Goal: Task Accomplishment & Management: Manage account settings

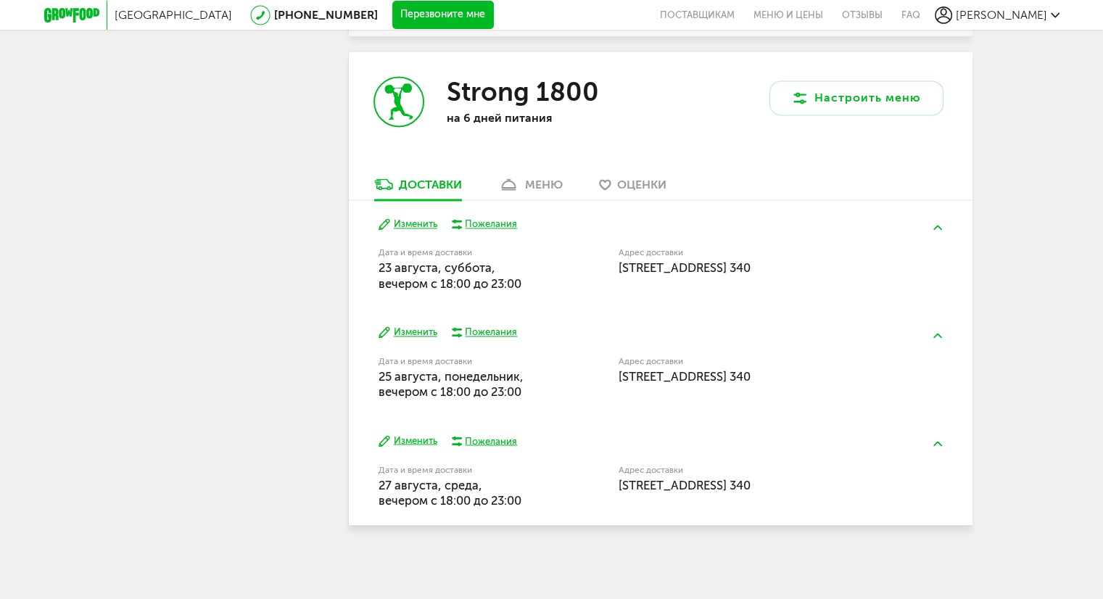
scroll to position [2344, 0]
click at [529, 186] on div "меню" at bounding box center [544, 185] width 38 height 14
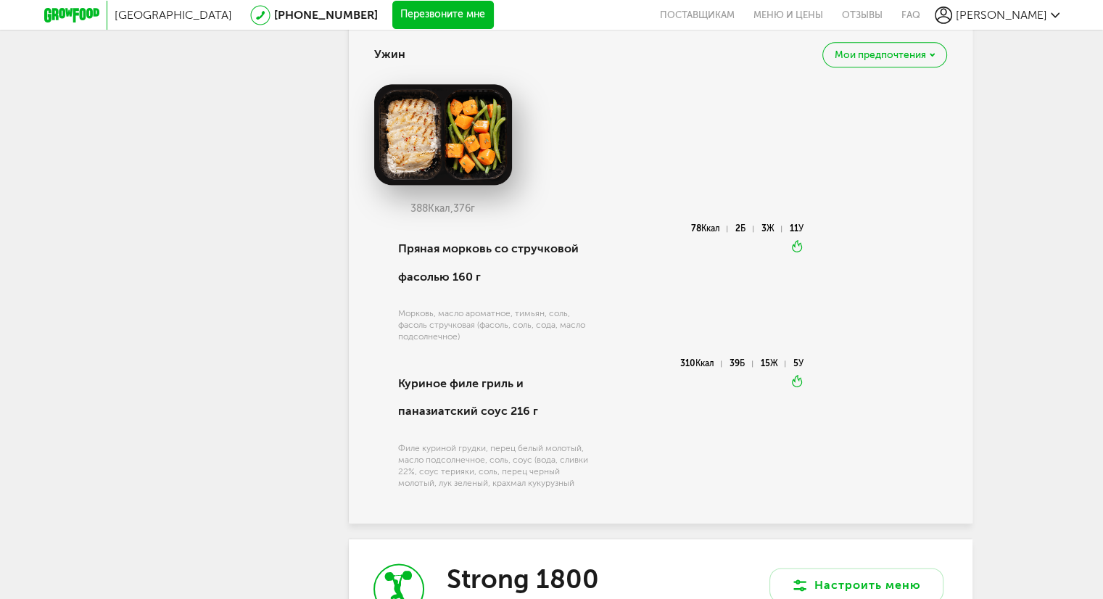
scroll to position [2099, 0]
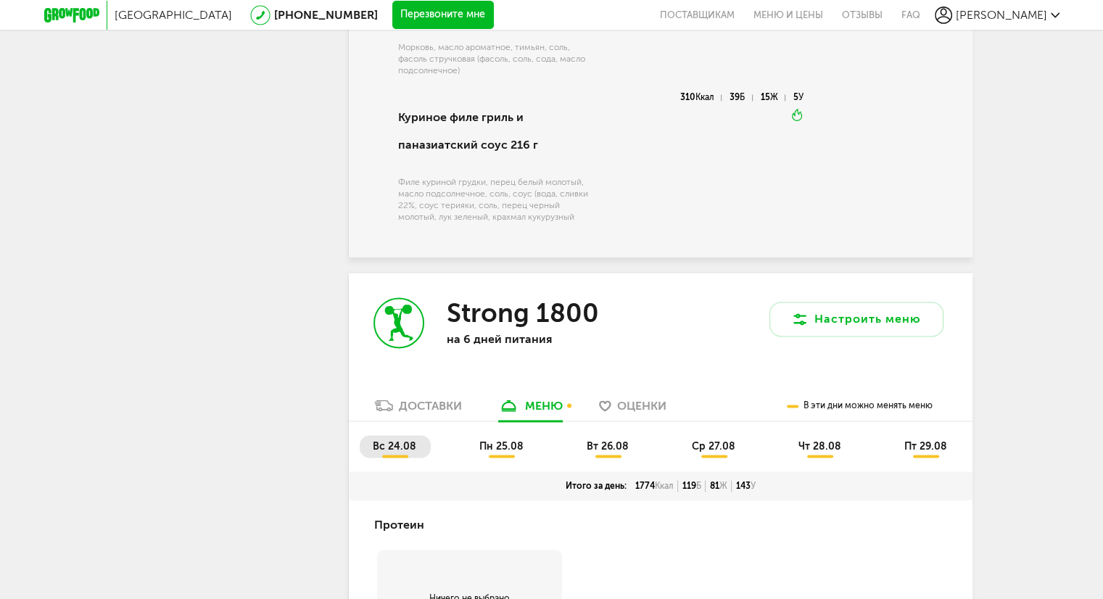
click at [431, 413] on div "Доставки" at bounding box center [430, 406] width 63 height 14
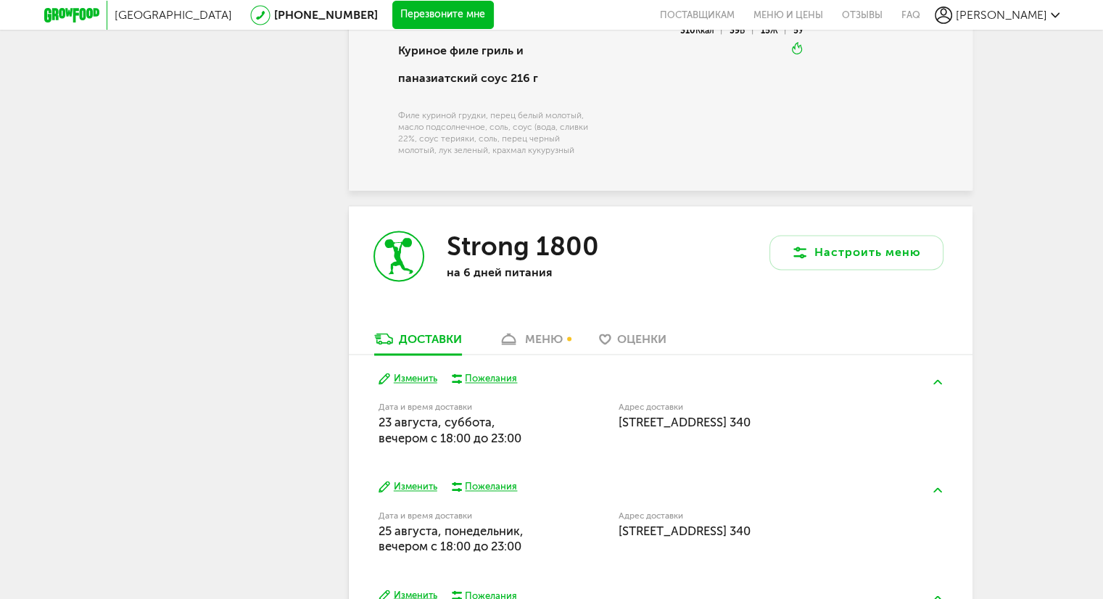
scroll to position [2176, 0]
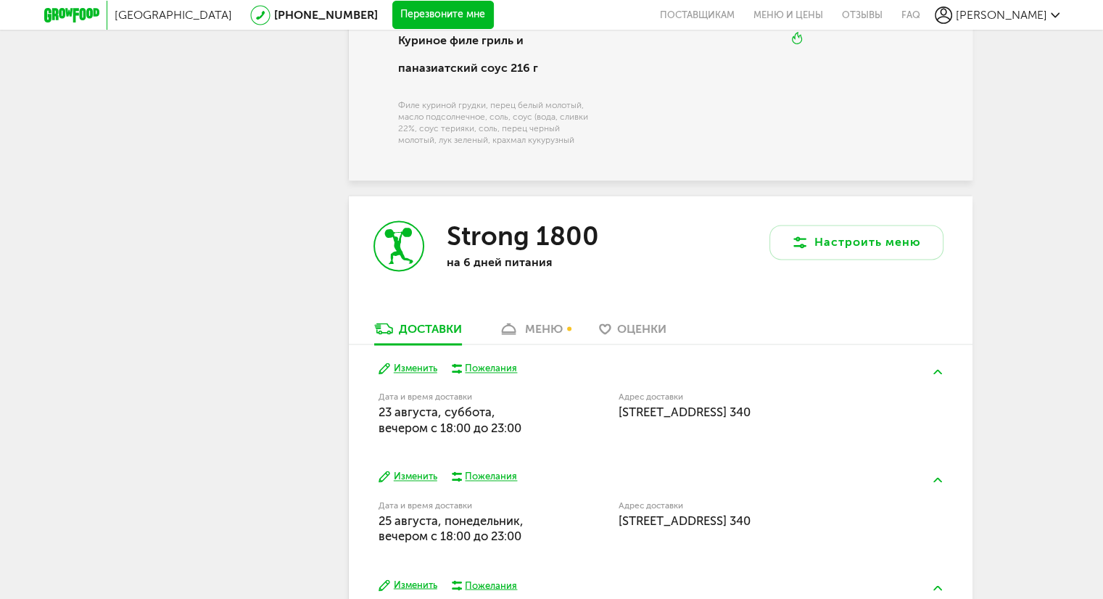
click at [433, 376] on button "Изменить" at bounding box center [408, 369] width 59 height 14
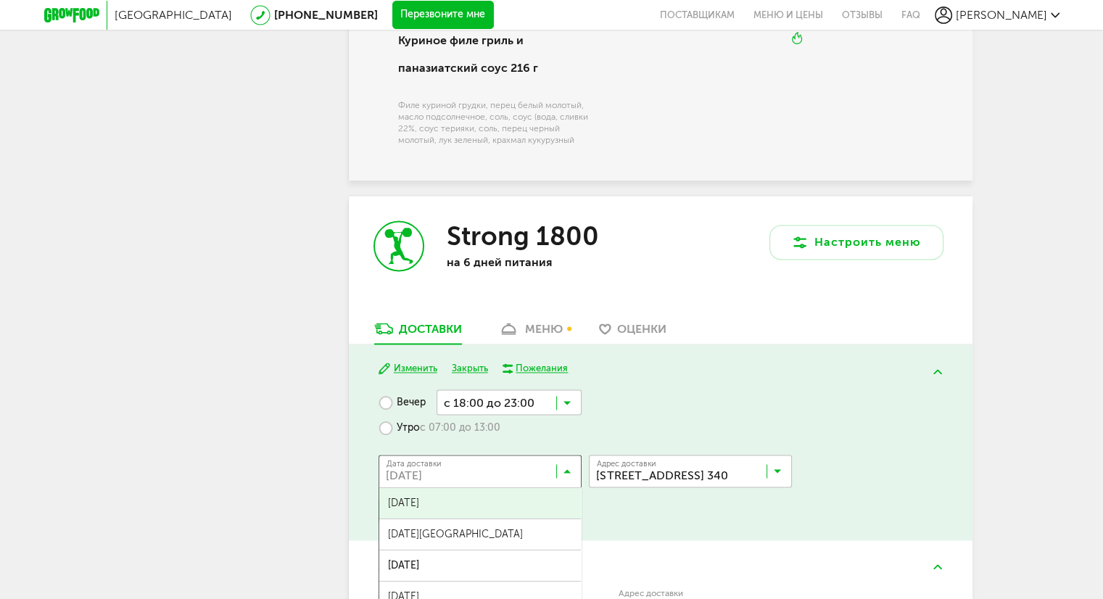
click at [573, 487] on input "Search for option" at bounding box center [483, 474] width 203 height 25
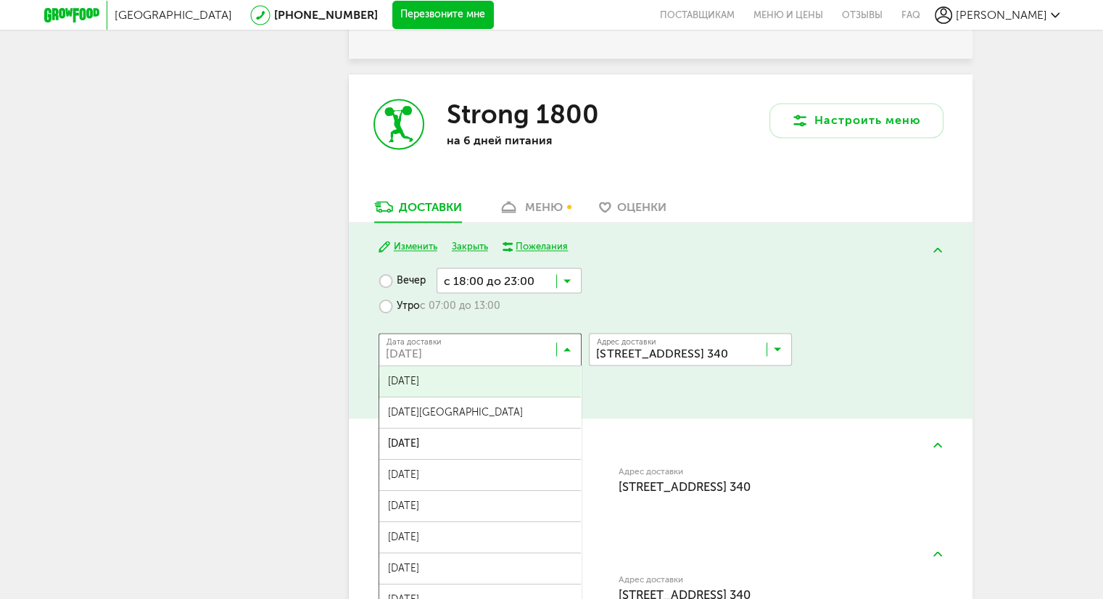
scroll to position [2321, 0]
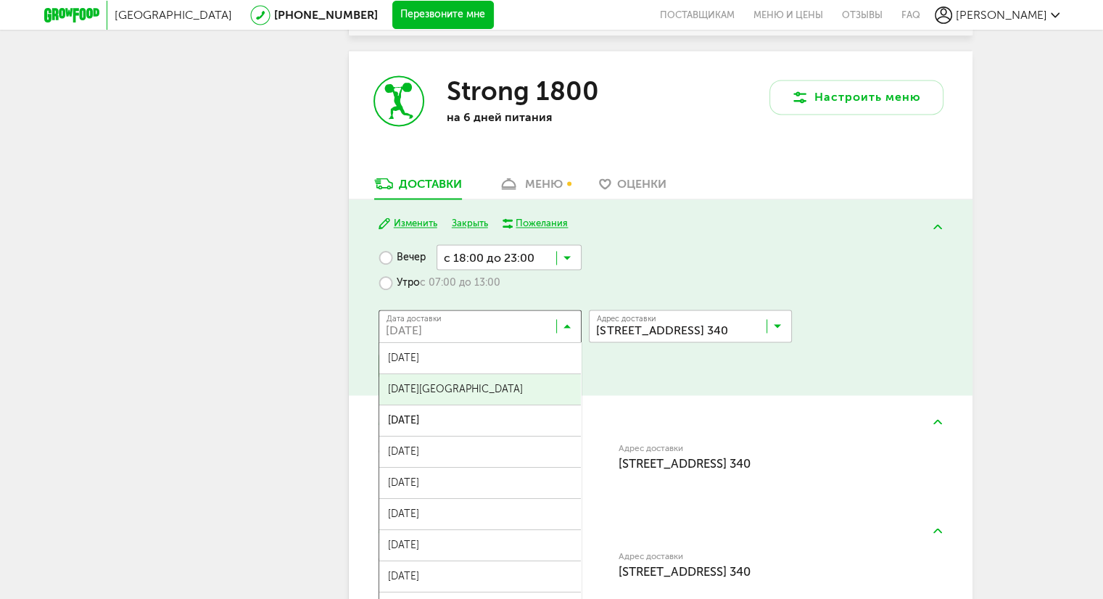
click at [464, 405] on span "22 августа, пятница" at bounding box center [480, 389] width 202 height 30
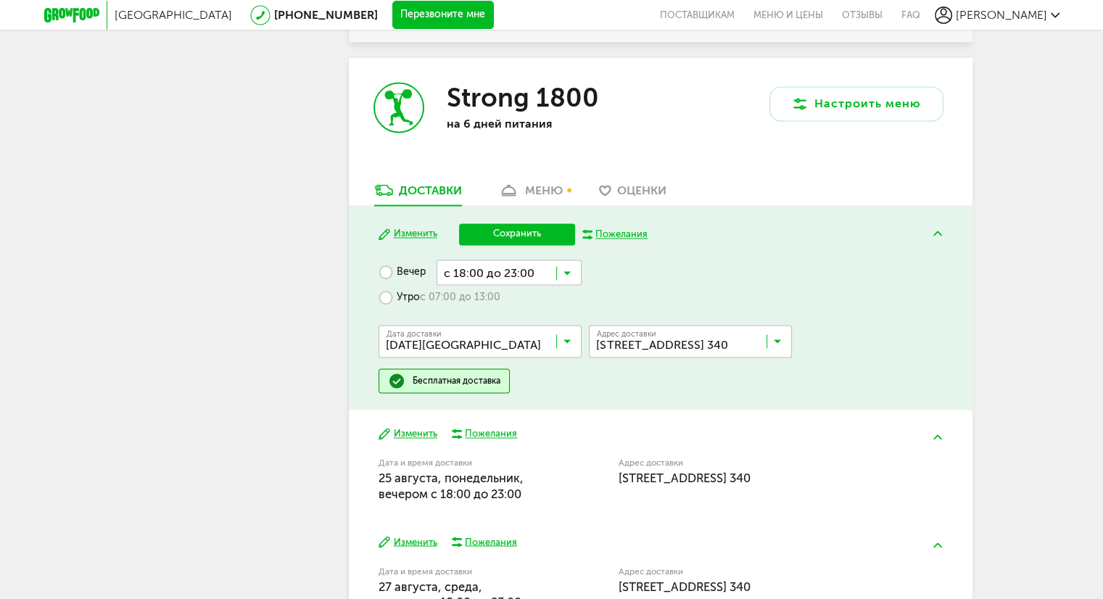
scroll to position [2294, 0]
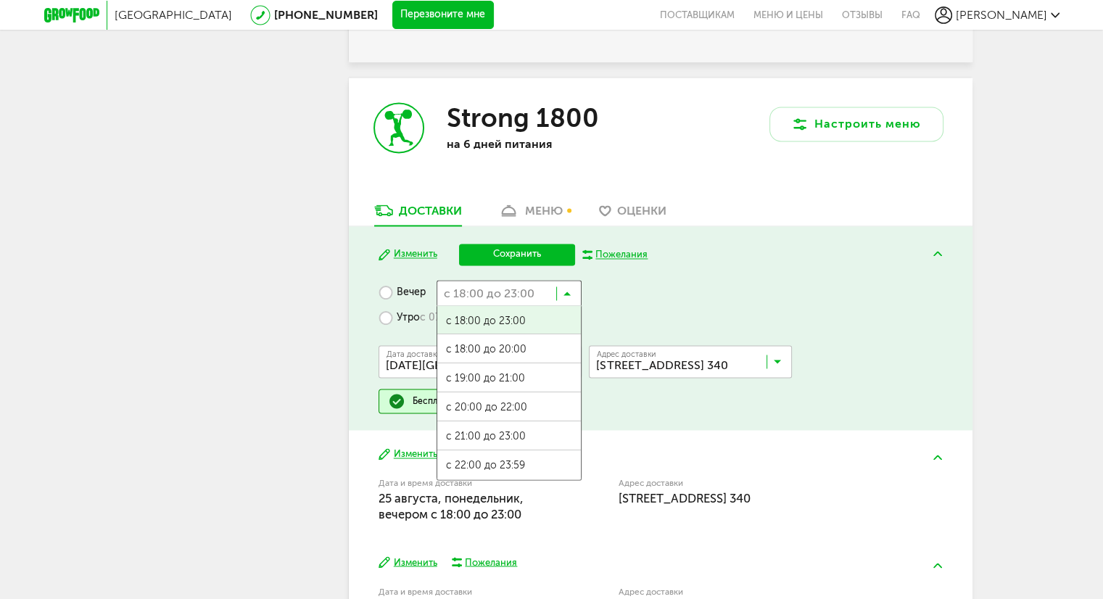
click at [567, 305] on input "Search for option" at bounding box center [509, 292] width 145 height 25
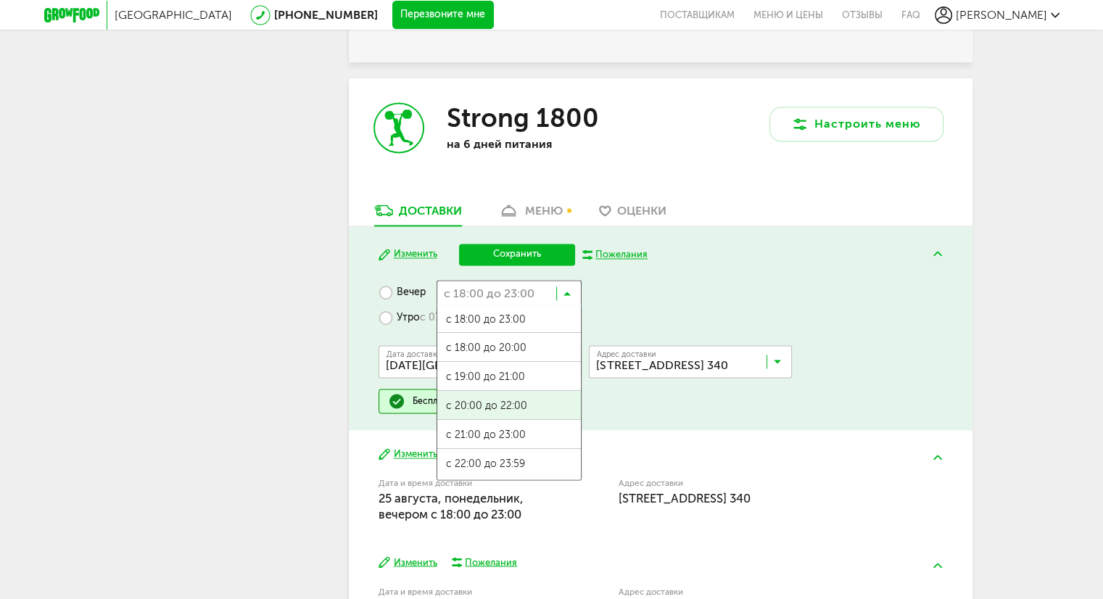
scroll to position [0, 0]
click at [527, 421] on span "с 20:00 до 22:00" at bounding box center [509, 407] width 144 height 30
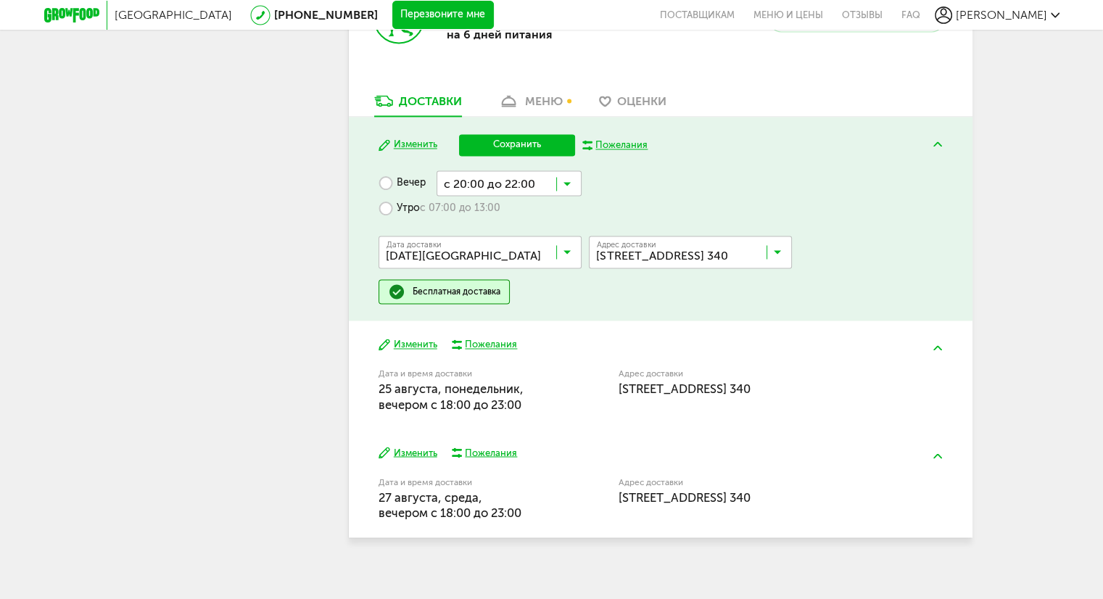
scroll to position [2439, 0]
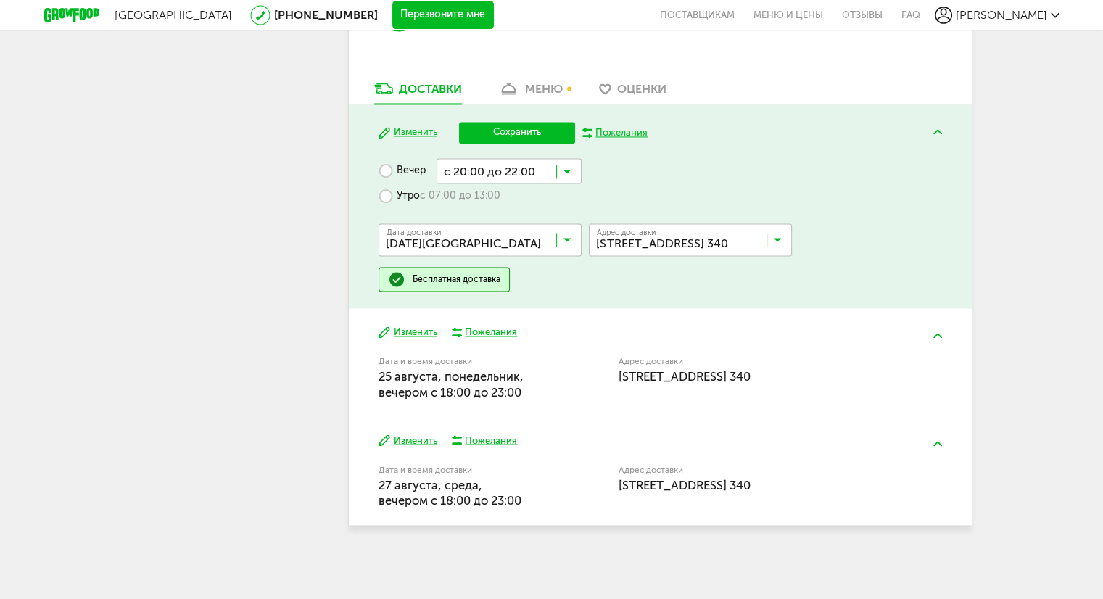
click at [528, 131] on button "Сохранить" at bounding box center [517, 133] width 116 height 22
click at [528, 131] on div "Изменить Сохранить Пожелания Вечер с 20:00 до 22:00 Загрузка... Утро с 07:00 до…" at bounding box center [661, 206] width 624 height 204
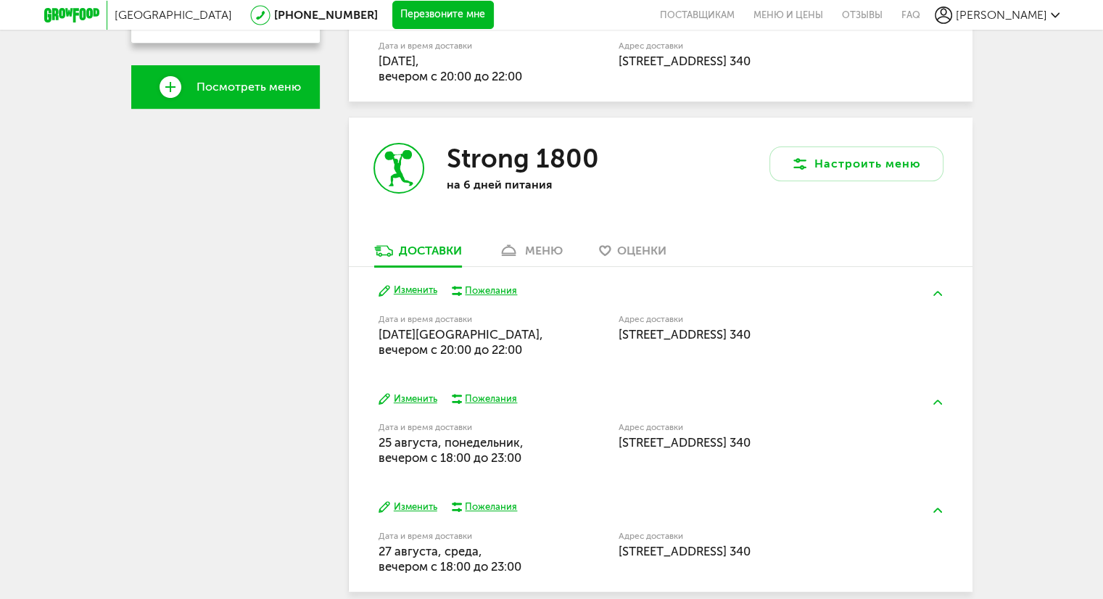
scroll to position [457, 0]
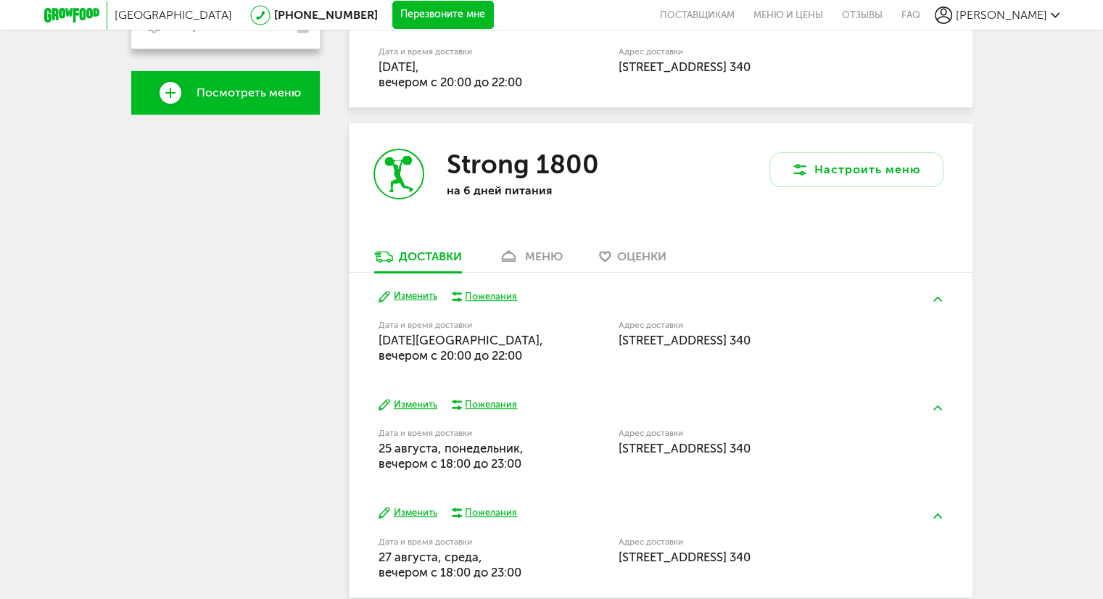
click at [530, 259] on div "меню" at bounding box center [544, 257] width 38 height 14
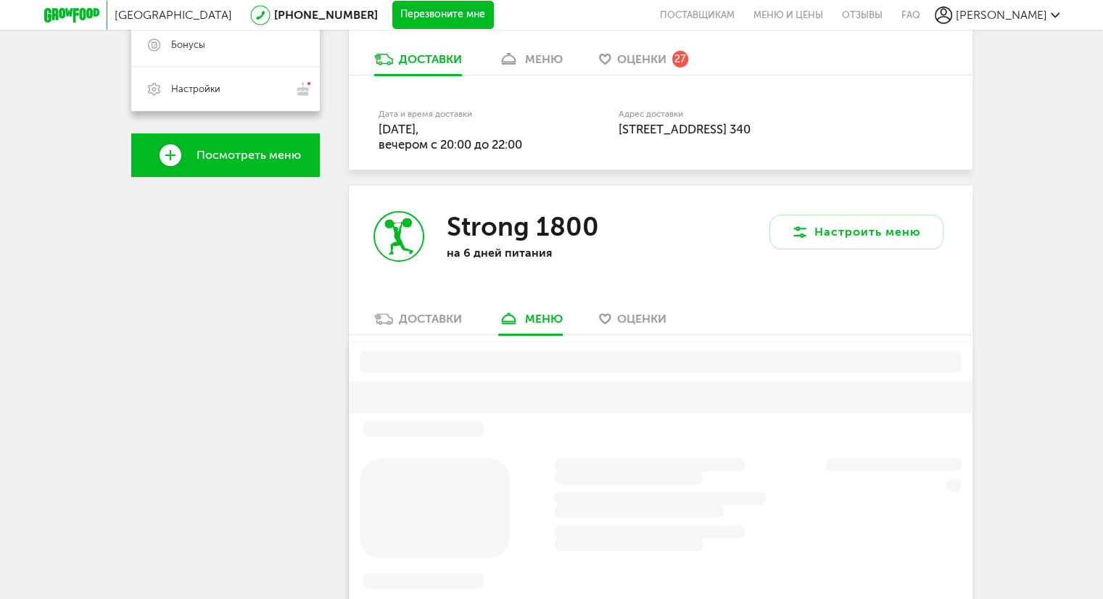
scroll to position [399, 0]
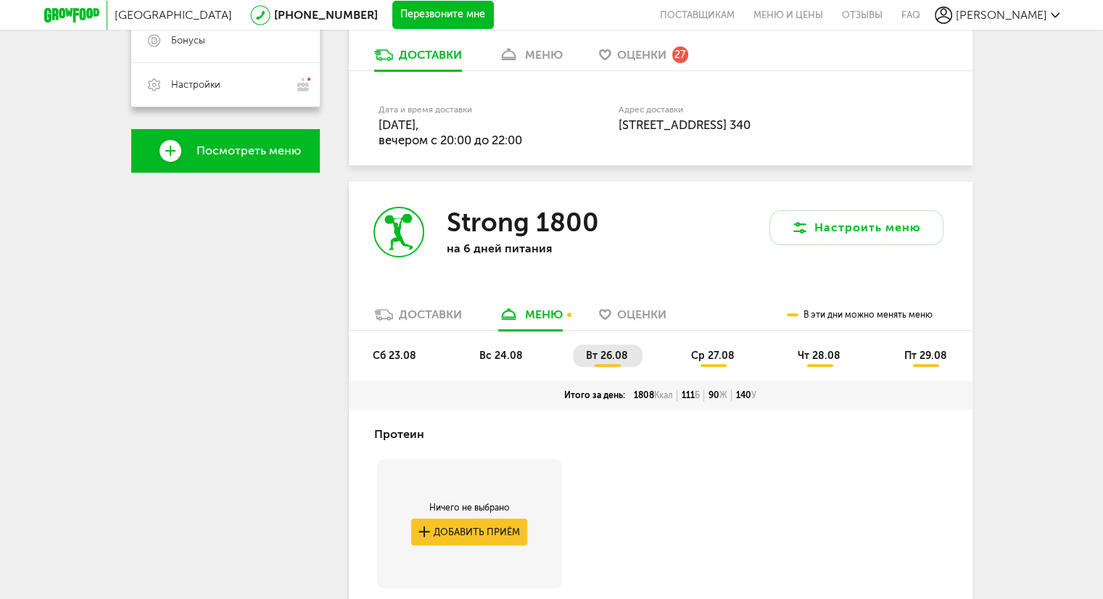
click at [421, 317] on div "Доставки" at bounding box center [430, 315] width 63 height 14
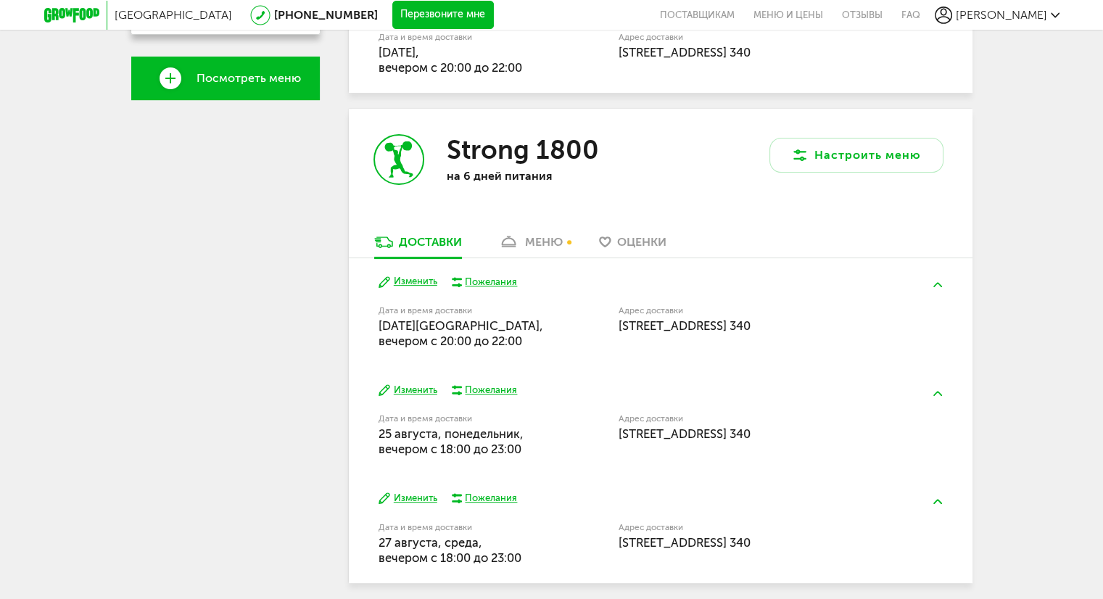
click at [519, 244] on icon at bounding box center [508, 242] width 21 height 12
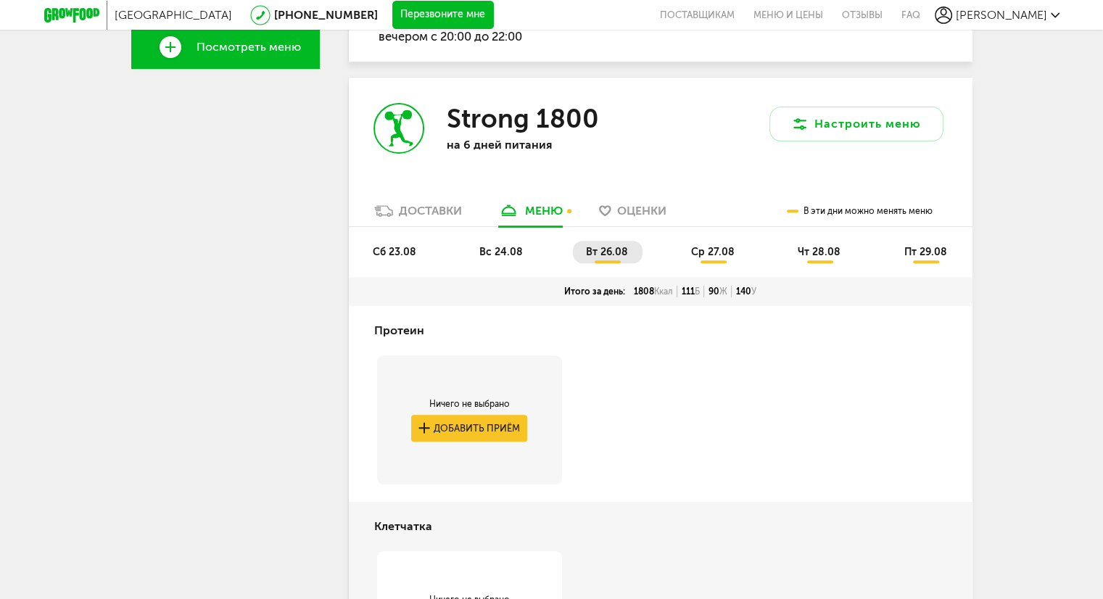
scroll to position [544, 0]
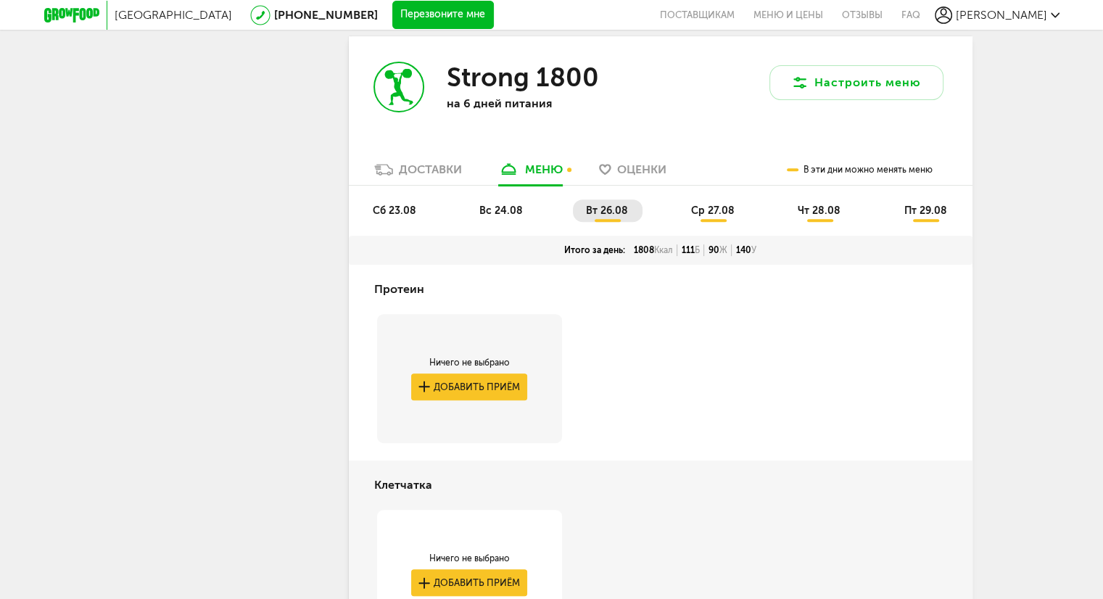
click at [519, 213] on span "вс 24.08" at bounding box center [501, 211] width 44 height 12
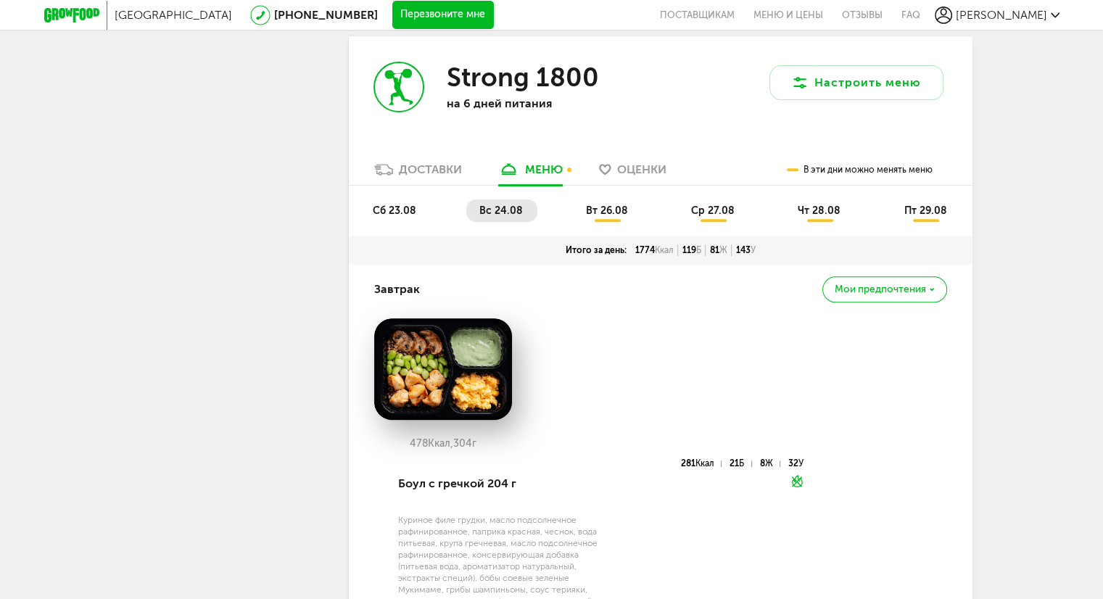
click at [601, 210] on span "вт 26.08" at bounding box center [607, 211] width 42 height 12
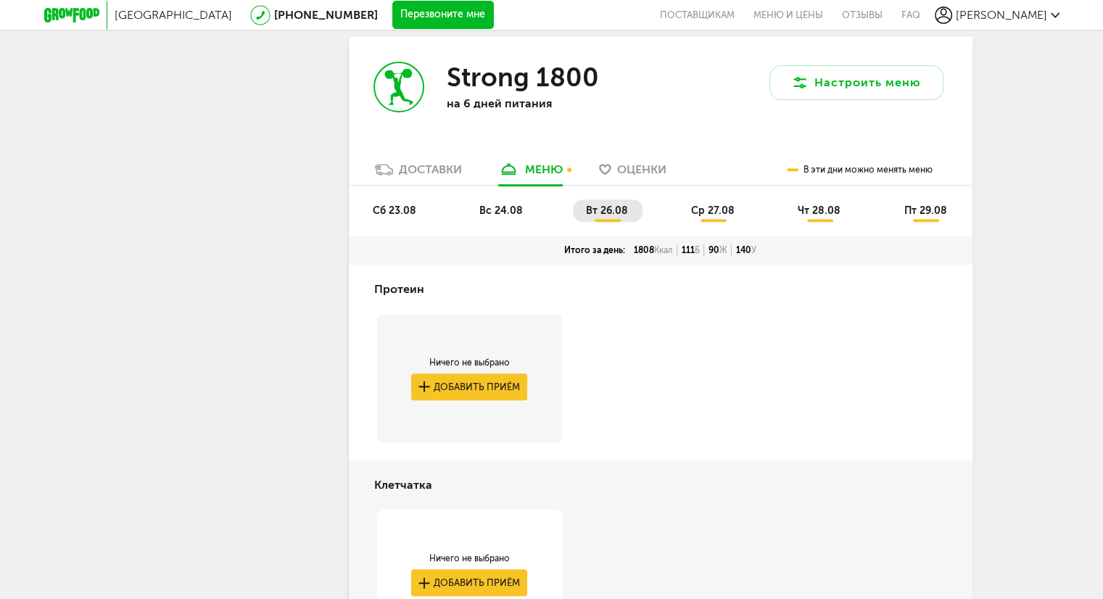
click at [475, 210] on li "вс 24.08" at bounding box center [501, 210] width 71 height 22
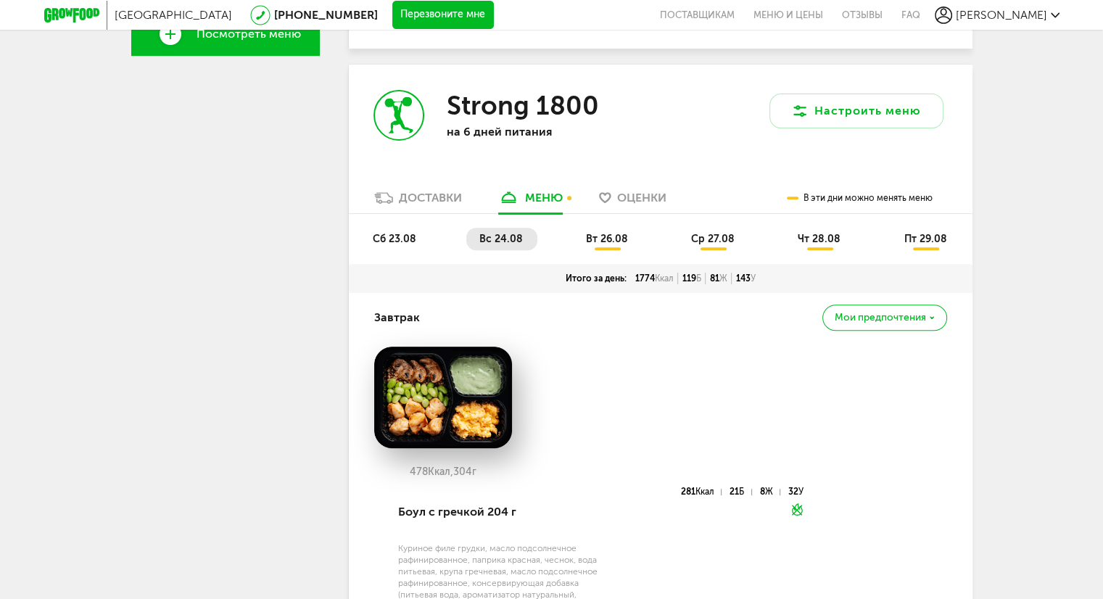
scroll to position [472, 0]
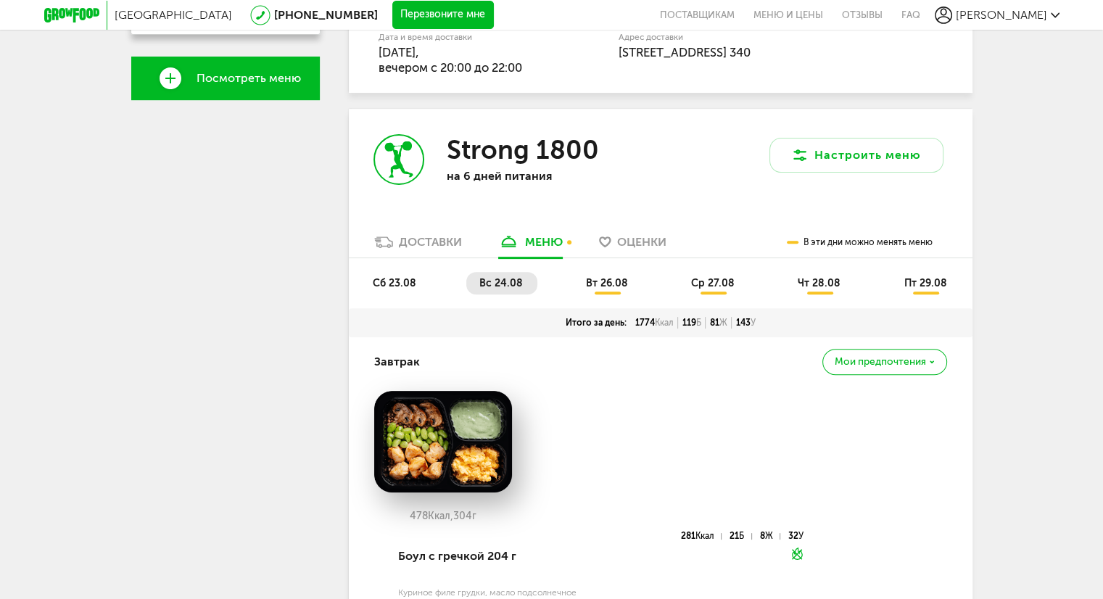
click at [440, 248] on div "Доставки" at bounding box center [430, 242] width 63 height 14
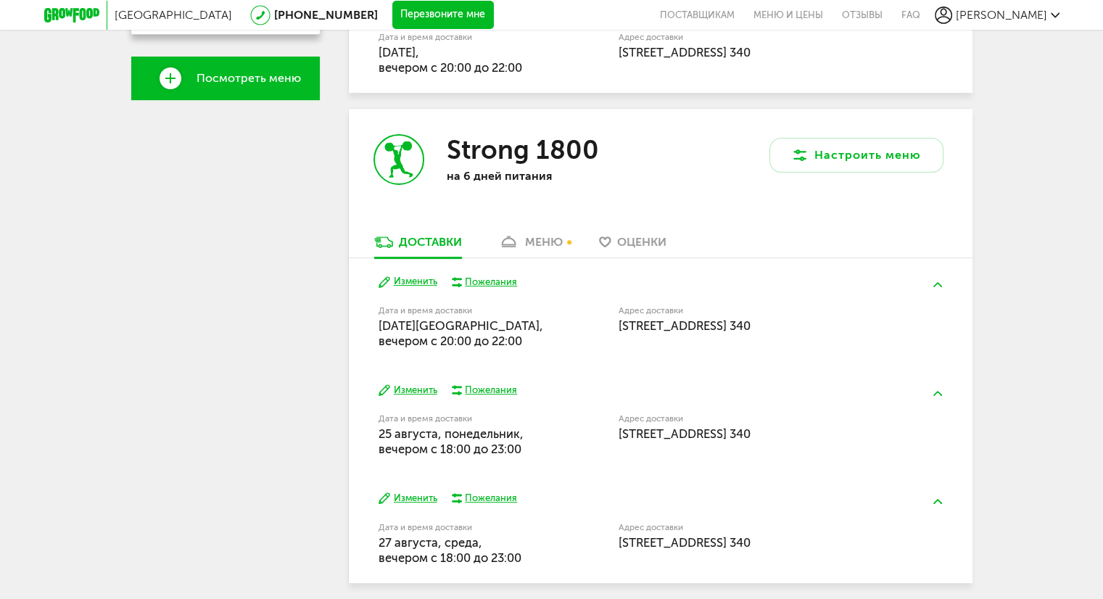
click at [517, 239] on icon at bounding box center [508, 242] width 21 height 12
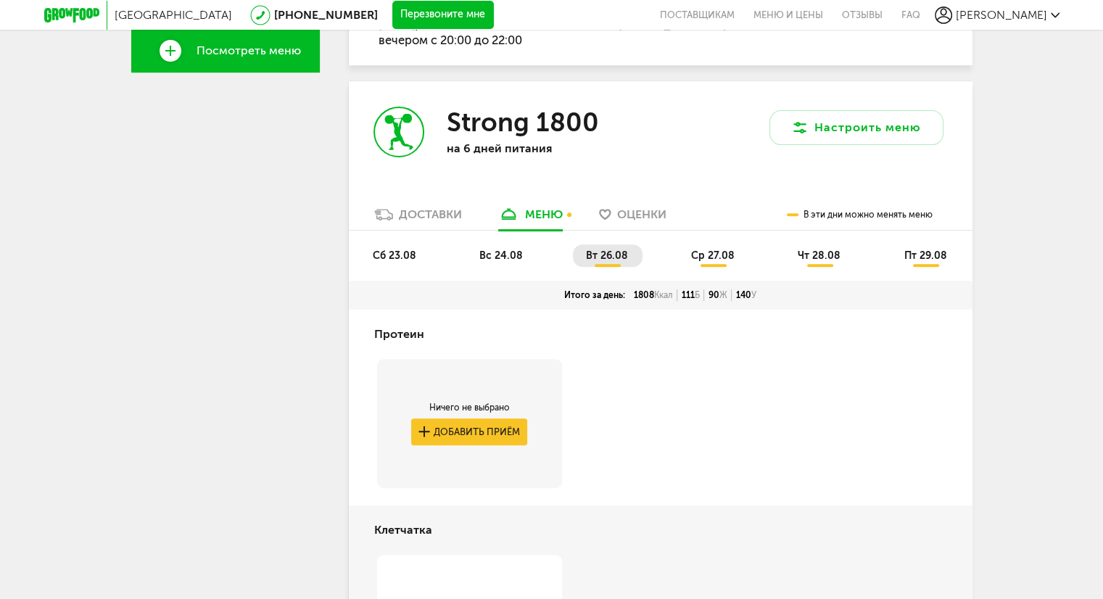
scroll to position [544, 0]
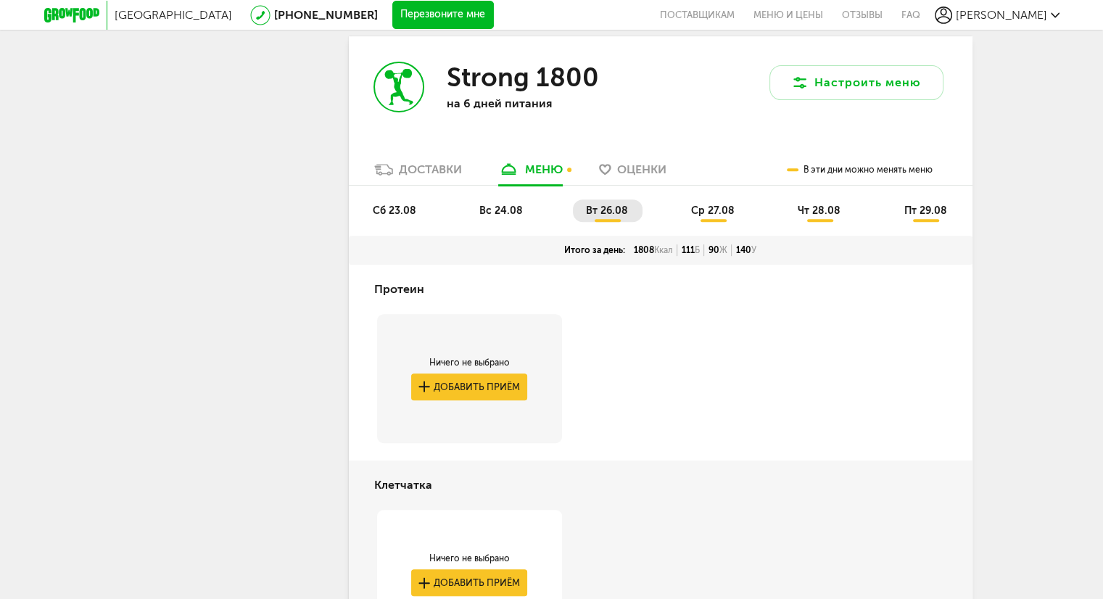
click at [434, 163] on div "Доставки" at bounding box center [430, 169] width 63 height 14
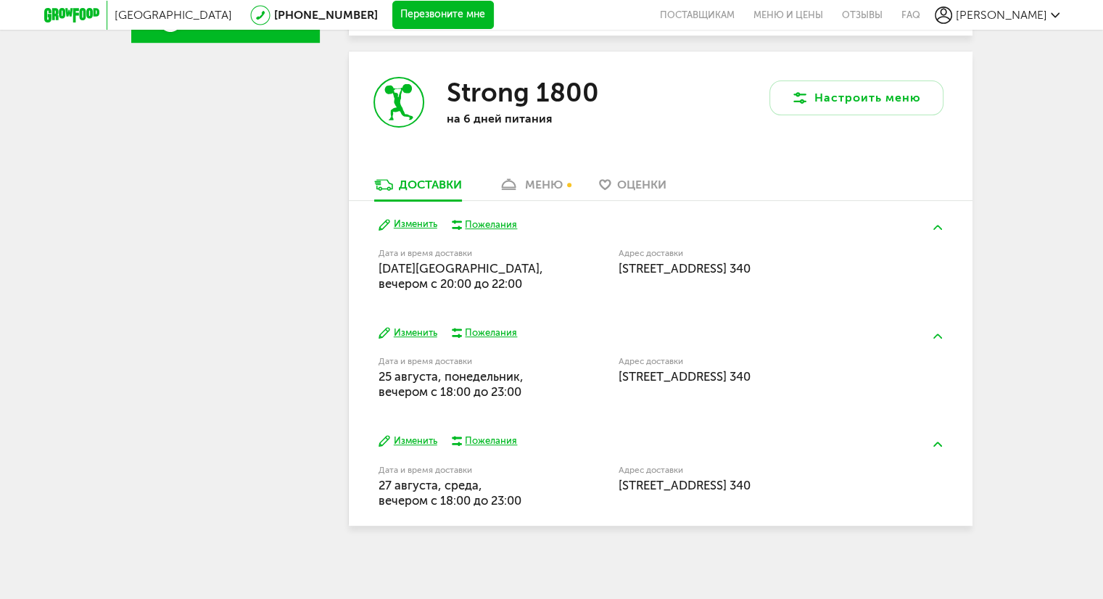
click at [429, 329] on button "Изменить" at bounding box center [408, 333] width 59 height 14
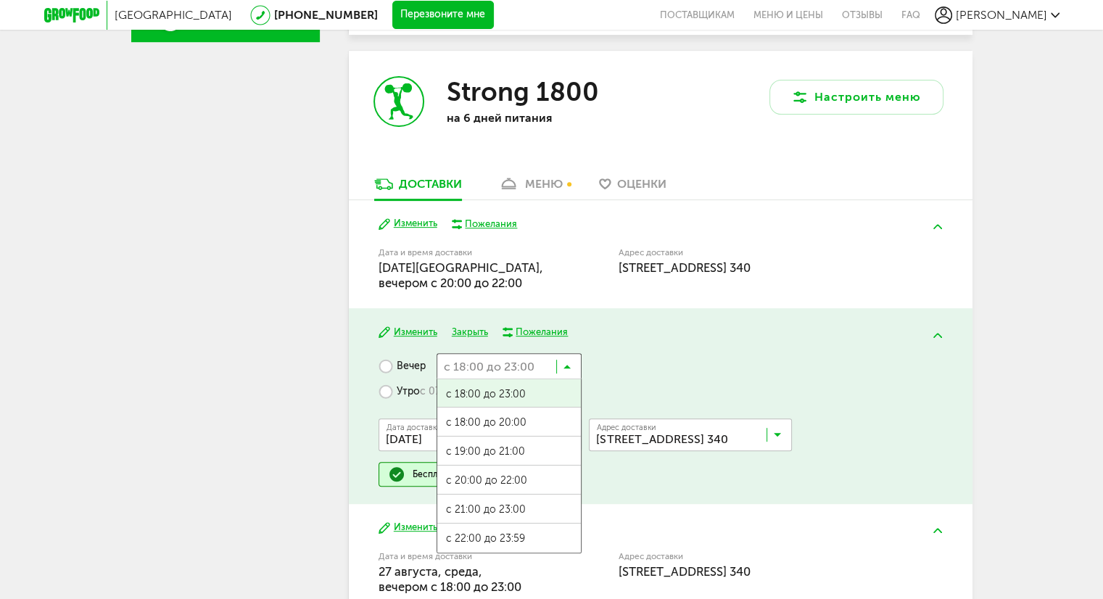
click at [527, 361] on input "Search for option" at bounding box center [509, 365] width 145 height 25
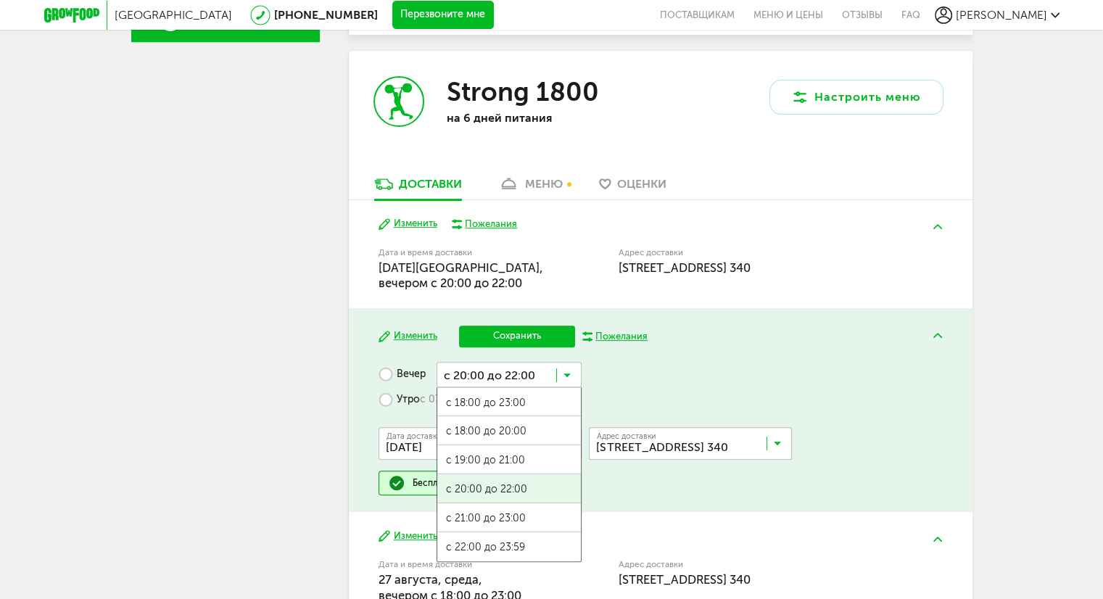
click at [513, 477] on span "с 20:00 до 22:00" at bounding box center [509, 489] width 144 height 30
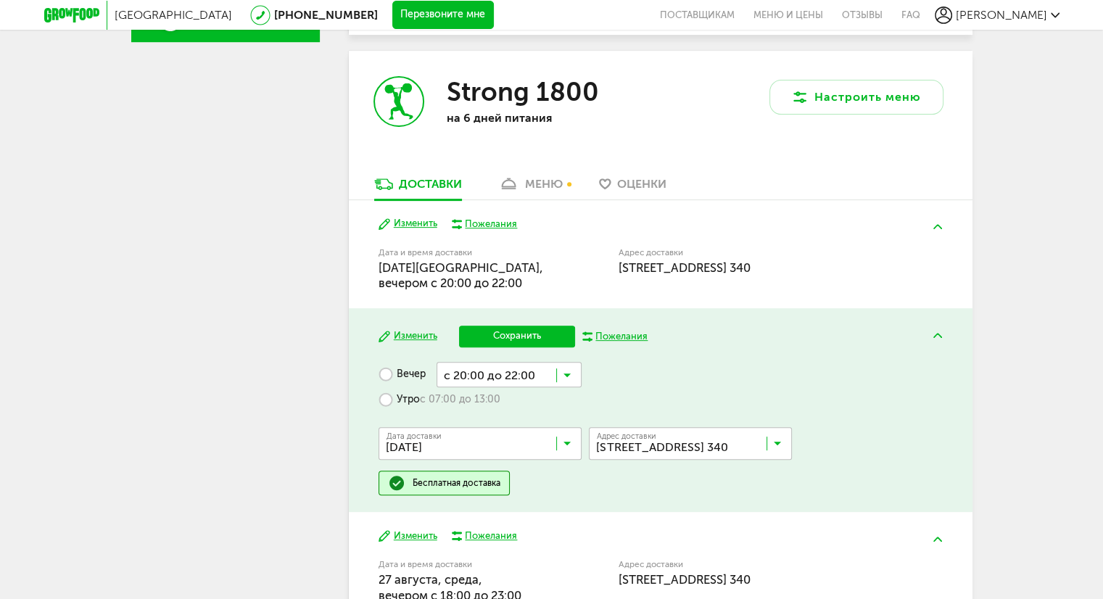
click at [501, 332] on button "Сохранить" at bounding box center [517, 337] width 116 height 22
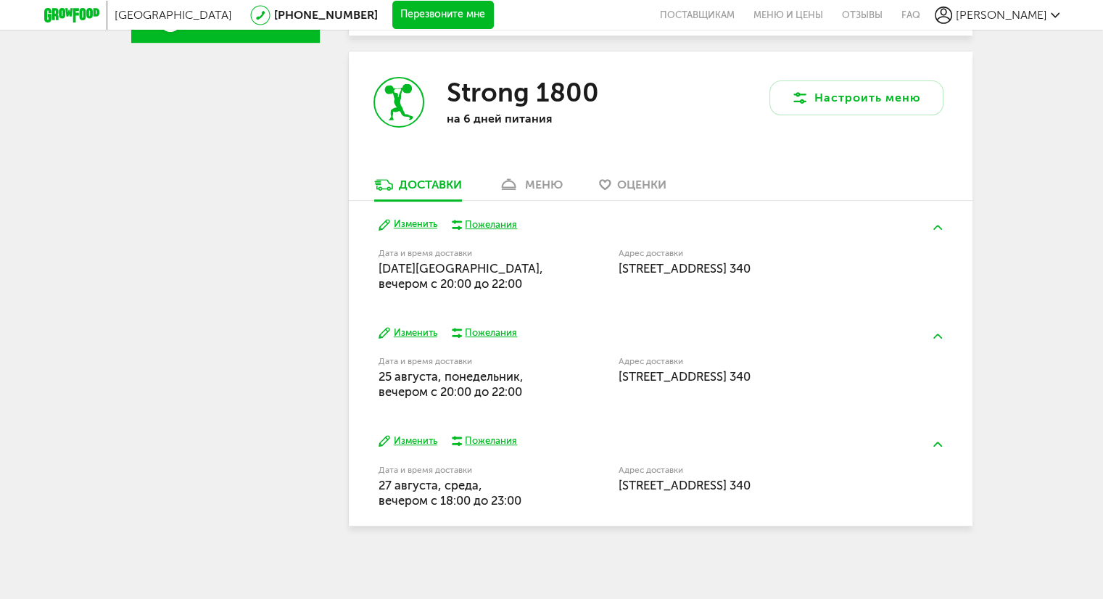
click at [552, 181] on div "меню" at bounding box center [544, 185] width 38 height 14
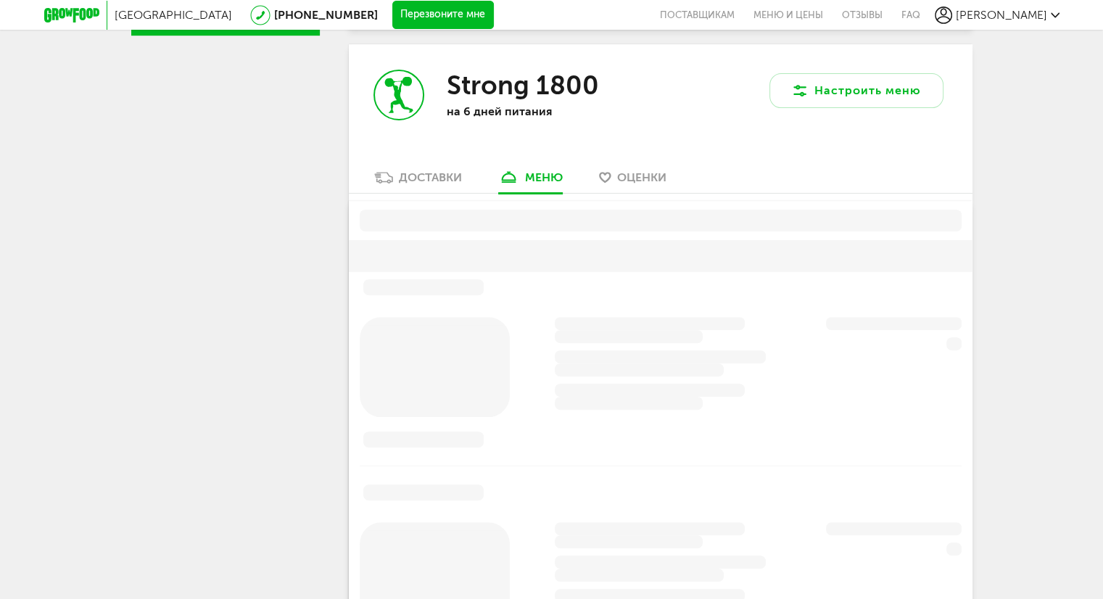
scroll to position [544, 0]
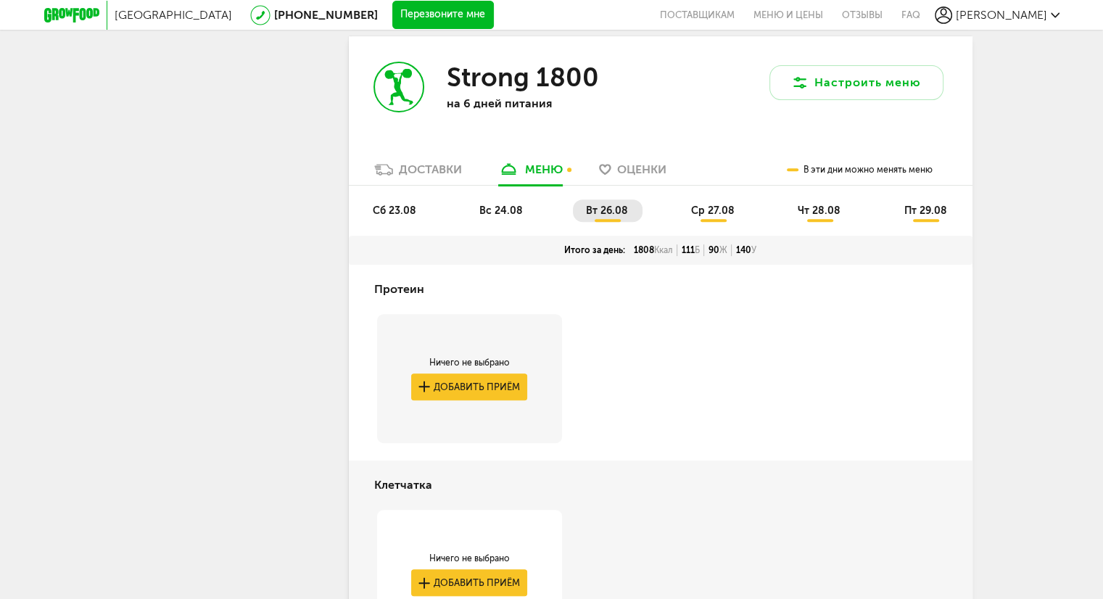
click at [414, 170] on div "Доставки" at bounding box center [430, 169] width 63 height 14
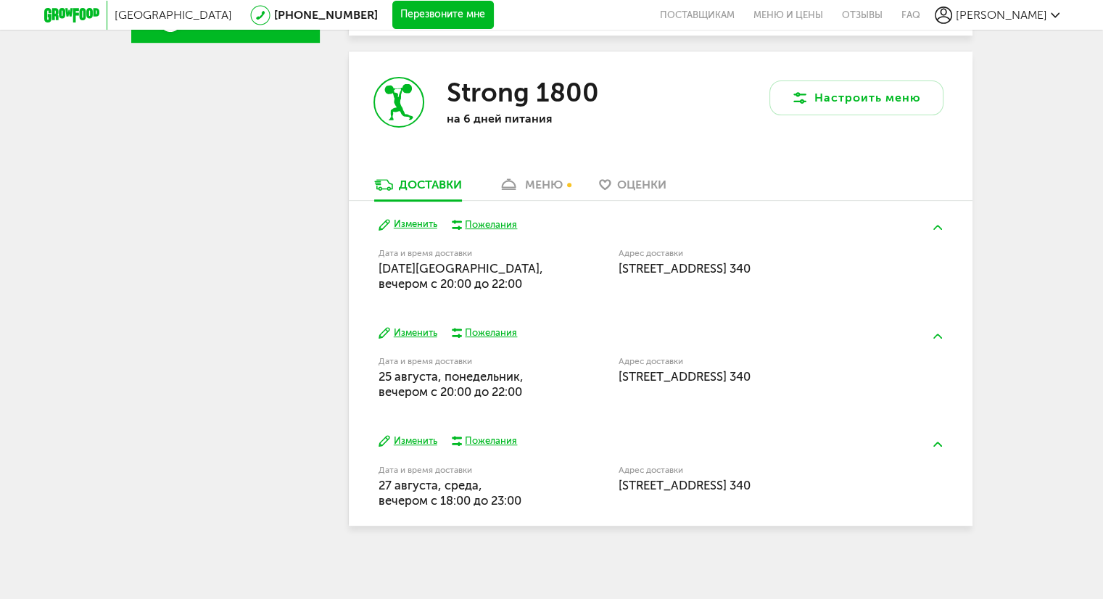
scroll to position [530, 0]
click at [425, 443] on button "Изменить" at bounding box center [408, 442] width 59 height 14
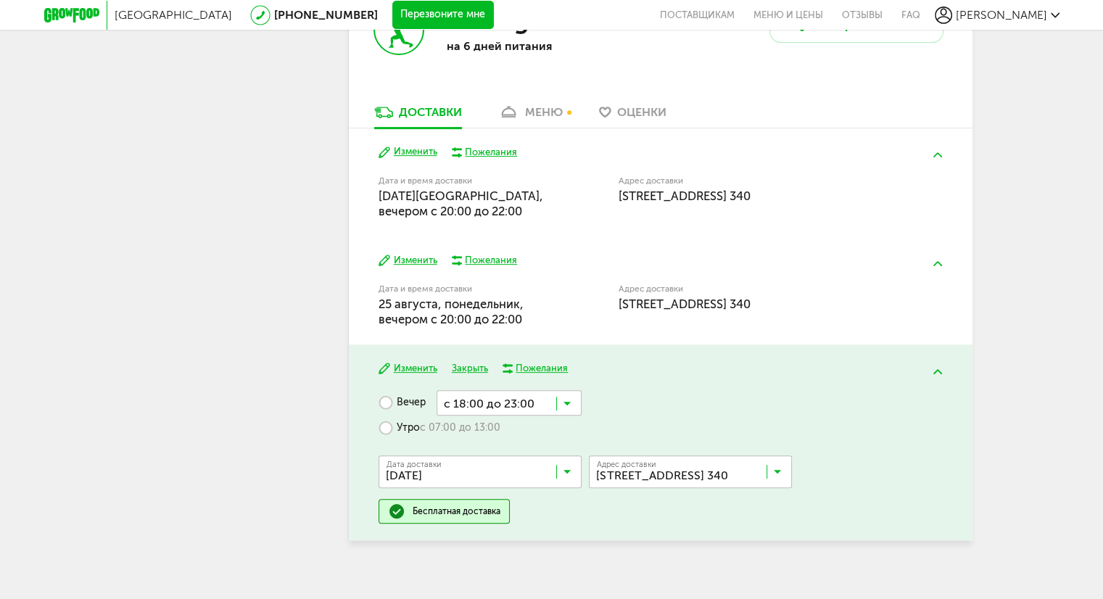
scroll to position [602, 0]
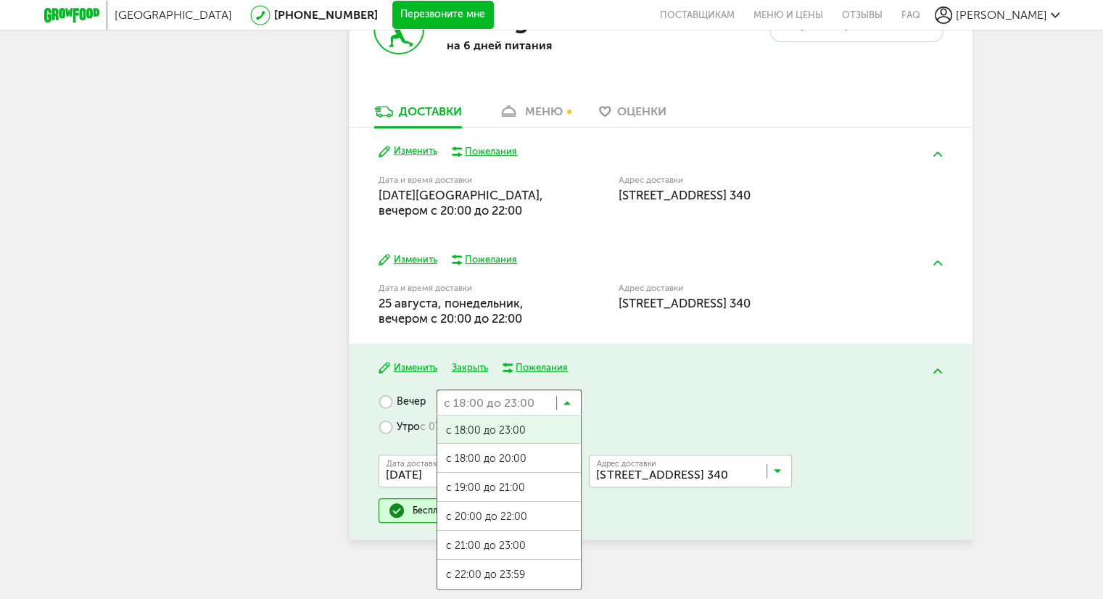
click at [551, 408] on input "Search for option" at bounding box center [509, 402] width 145 height 25
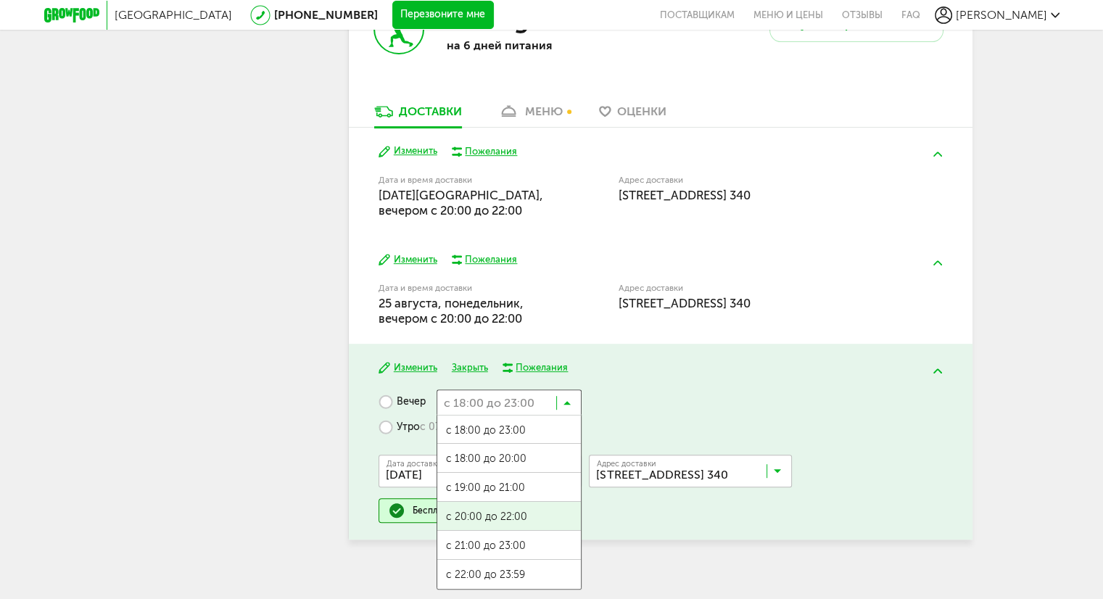
click at [524, 520] on span "с 20:00 до 22:00" at bounding box center [509, 517] width 144 height 30
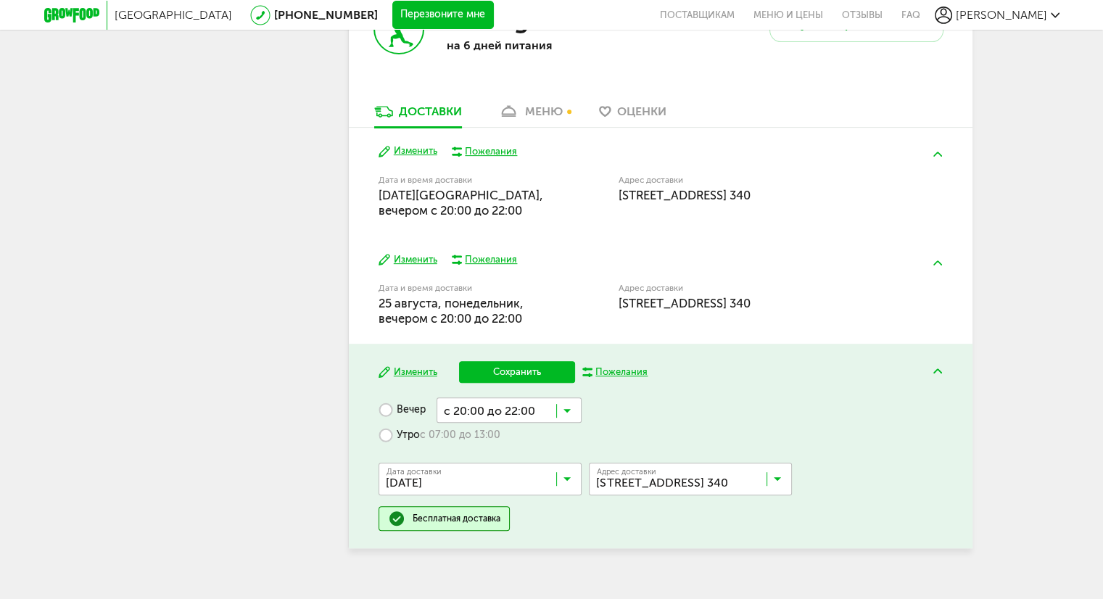
click at [503, 358] on div "Изменить Сохранить Пожелания Вечер с 20:00 до 22:00 Загрузка... Утро с 07:00 до…" at bounding box center [661, 446] width 624 height 204
click at [503, 366] on button "Сохранить" at bounding box center [517, 372] width 116 height 22
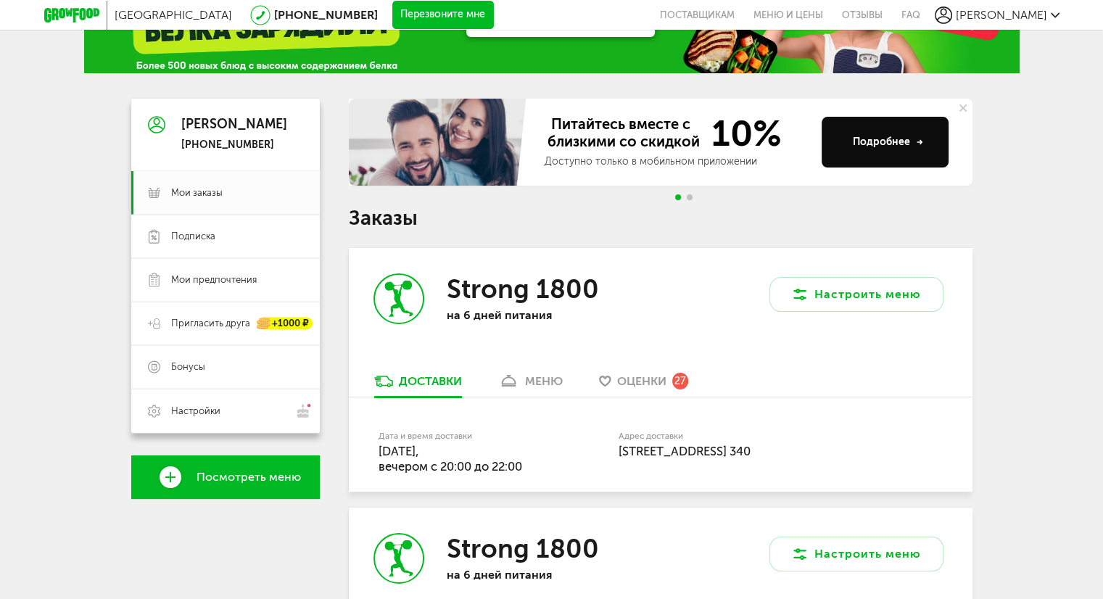
scroll to position [73, 0]
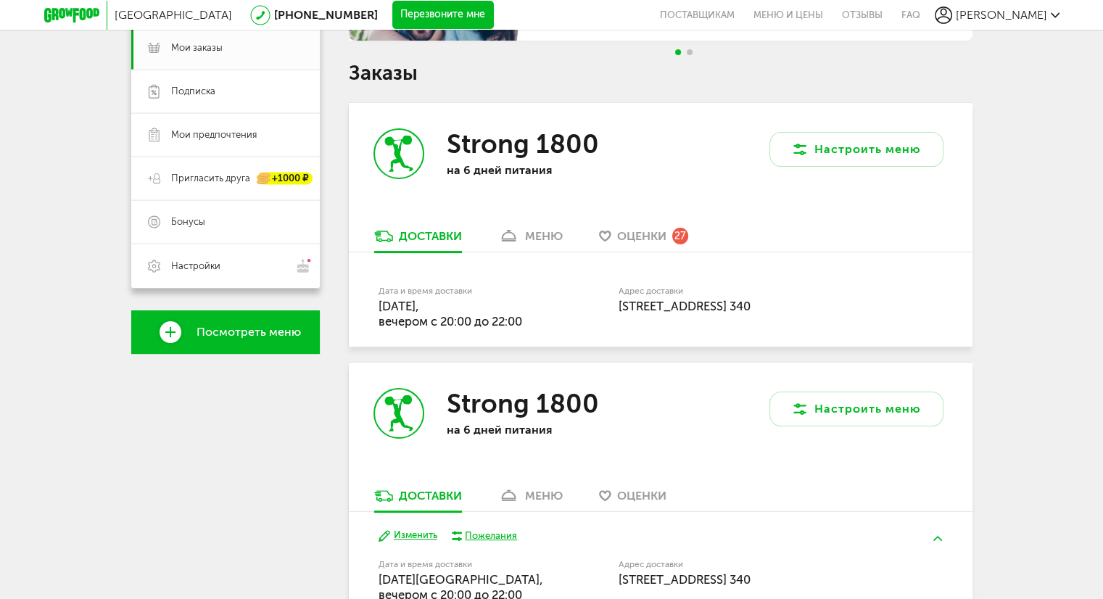
click at [538, 240] on div "меню" at bounding box center [544, 236] width 38 height 14
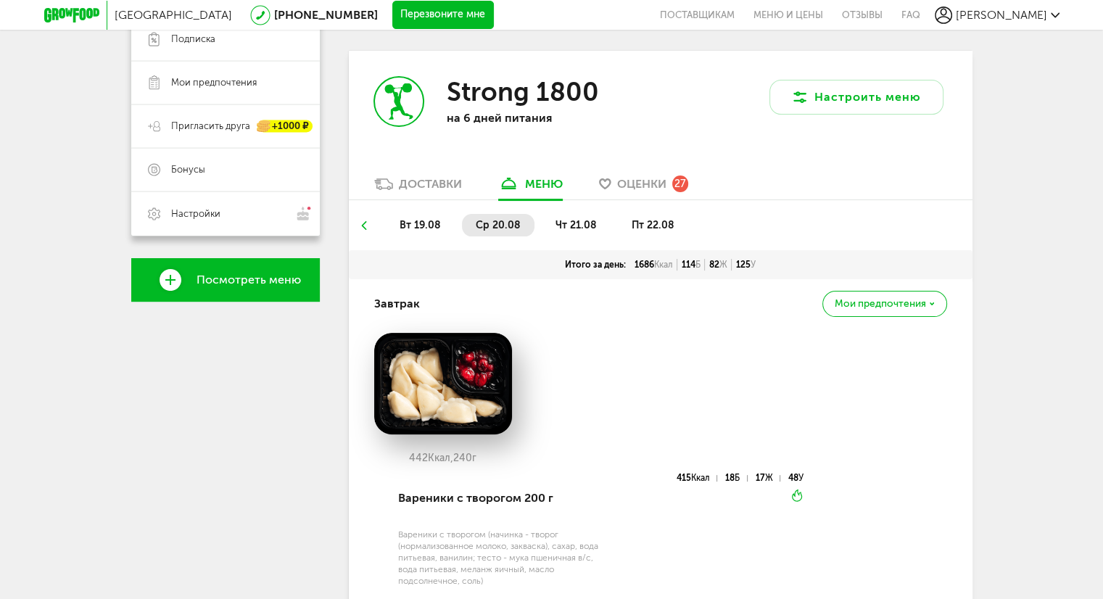
scroll to position [284, 0]
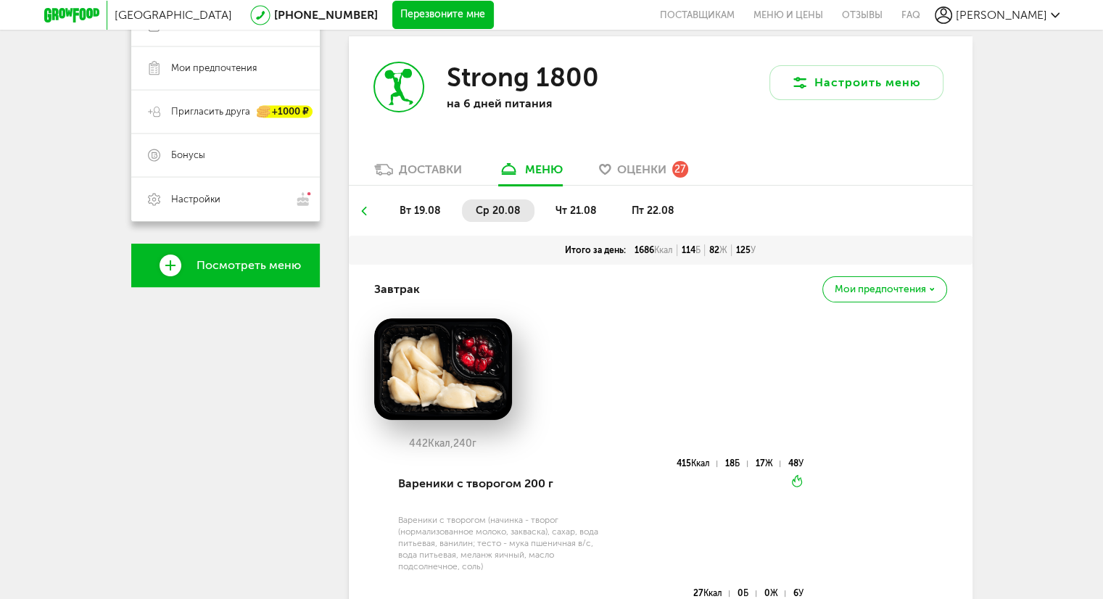
click at [432, 169] on div "Доставки" at bounding box center [430, 169] width 63 height 14
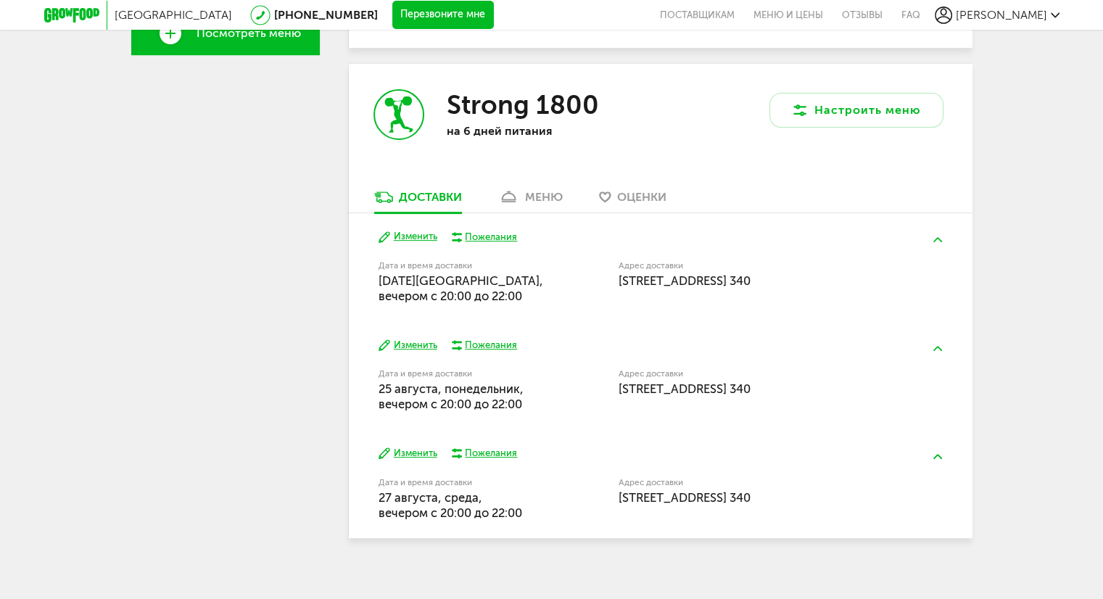
scroll to position [530, 0]
